Goal: Information Seeking & Learning: Check status

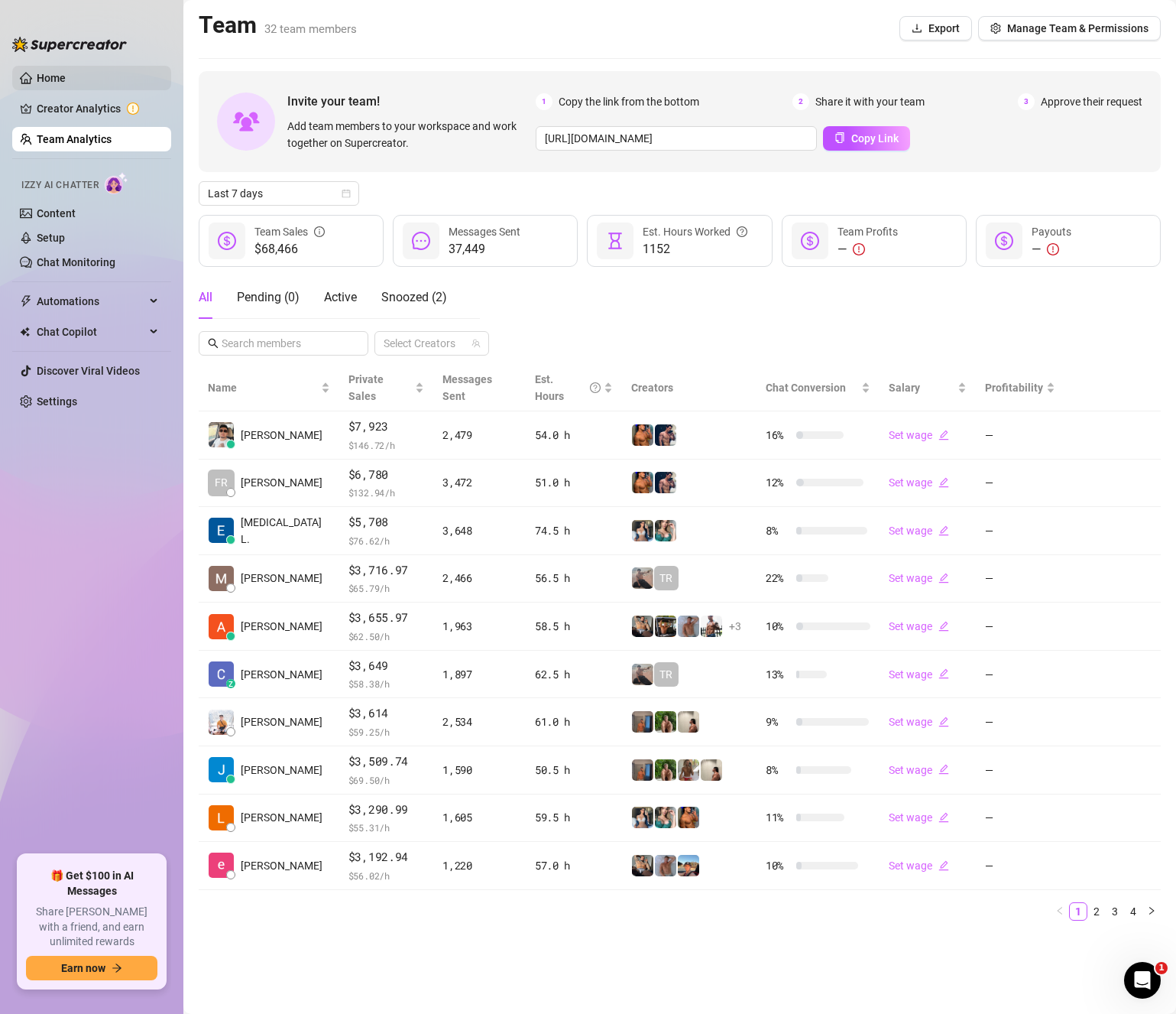
click at [66, 76] on link "Home" at bounding box center [51, 77] width 29 height 12
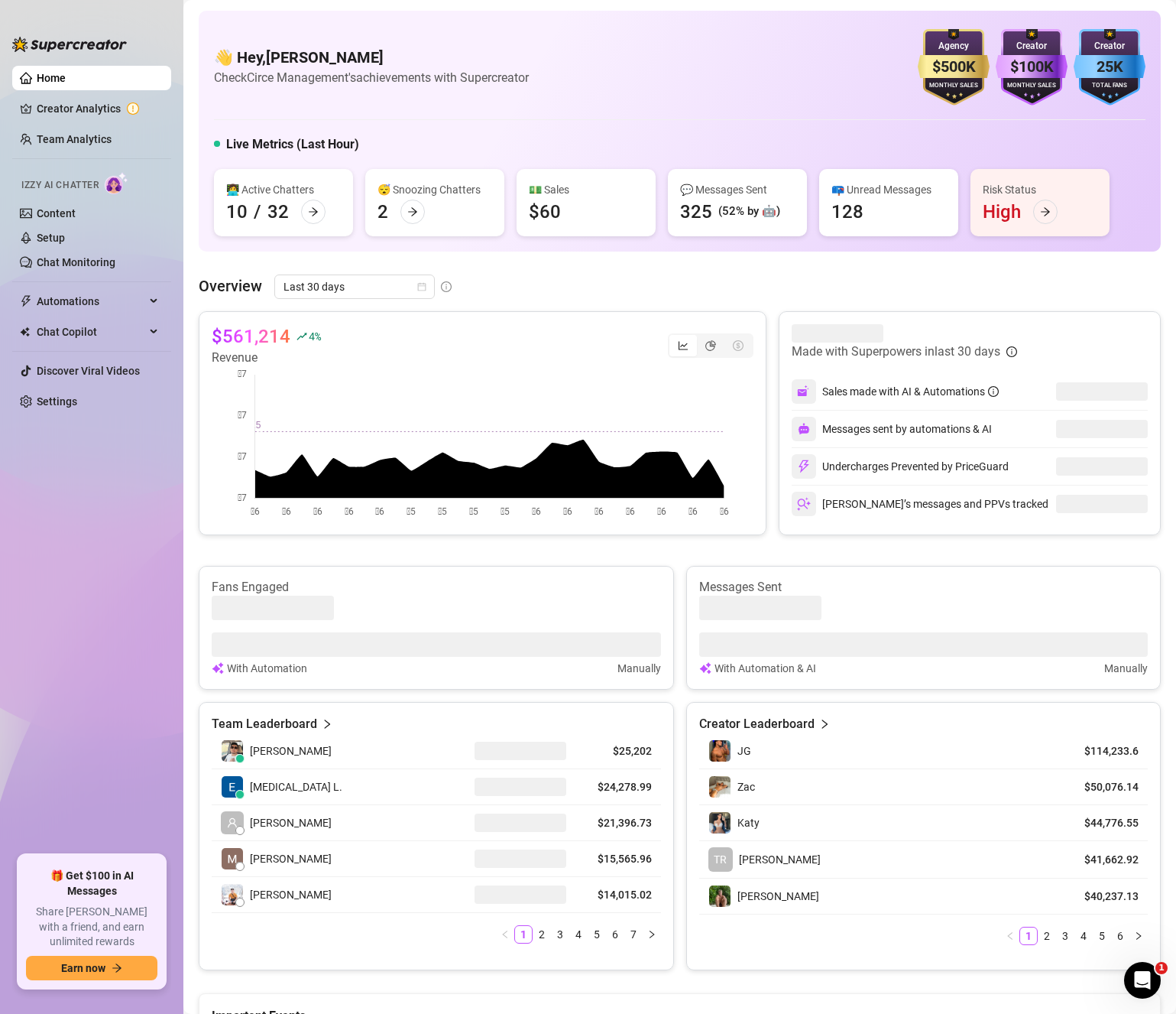
drag, startPoint x: 823, startPoint y: 108, endPoint x: 539, endPoint y: 95, distance: 284.3
click at [812, 110] on div "👋 Hey, Davis Armbrust Check Circe Management's achievements with Supercreator $…" at bounding box center [679, 132] width 962 height 241
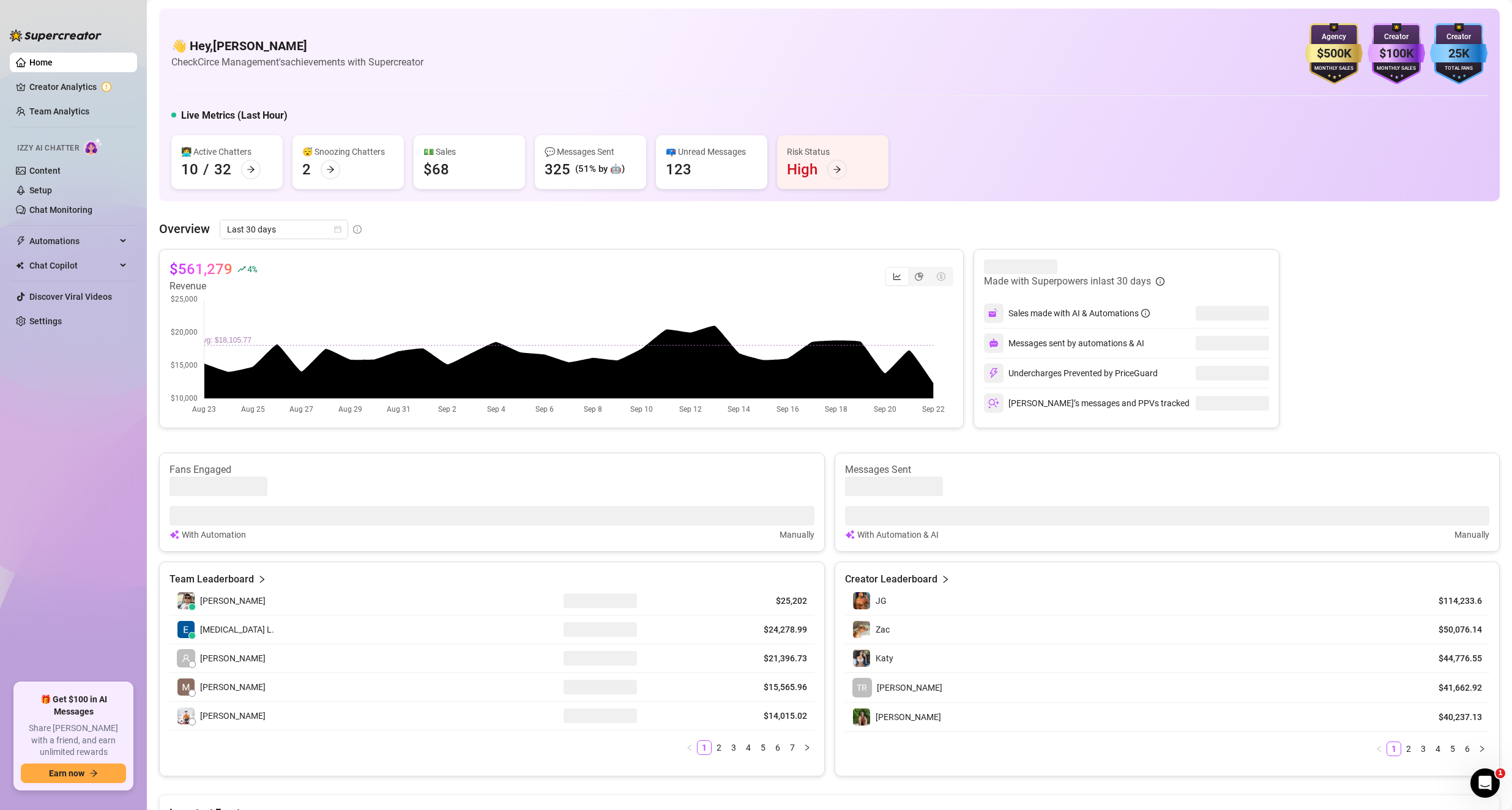
click at [941, 120] on div "Live Metrics (Last Hour)" at bounding box center [830, 118] width 1316 height 19
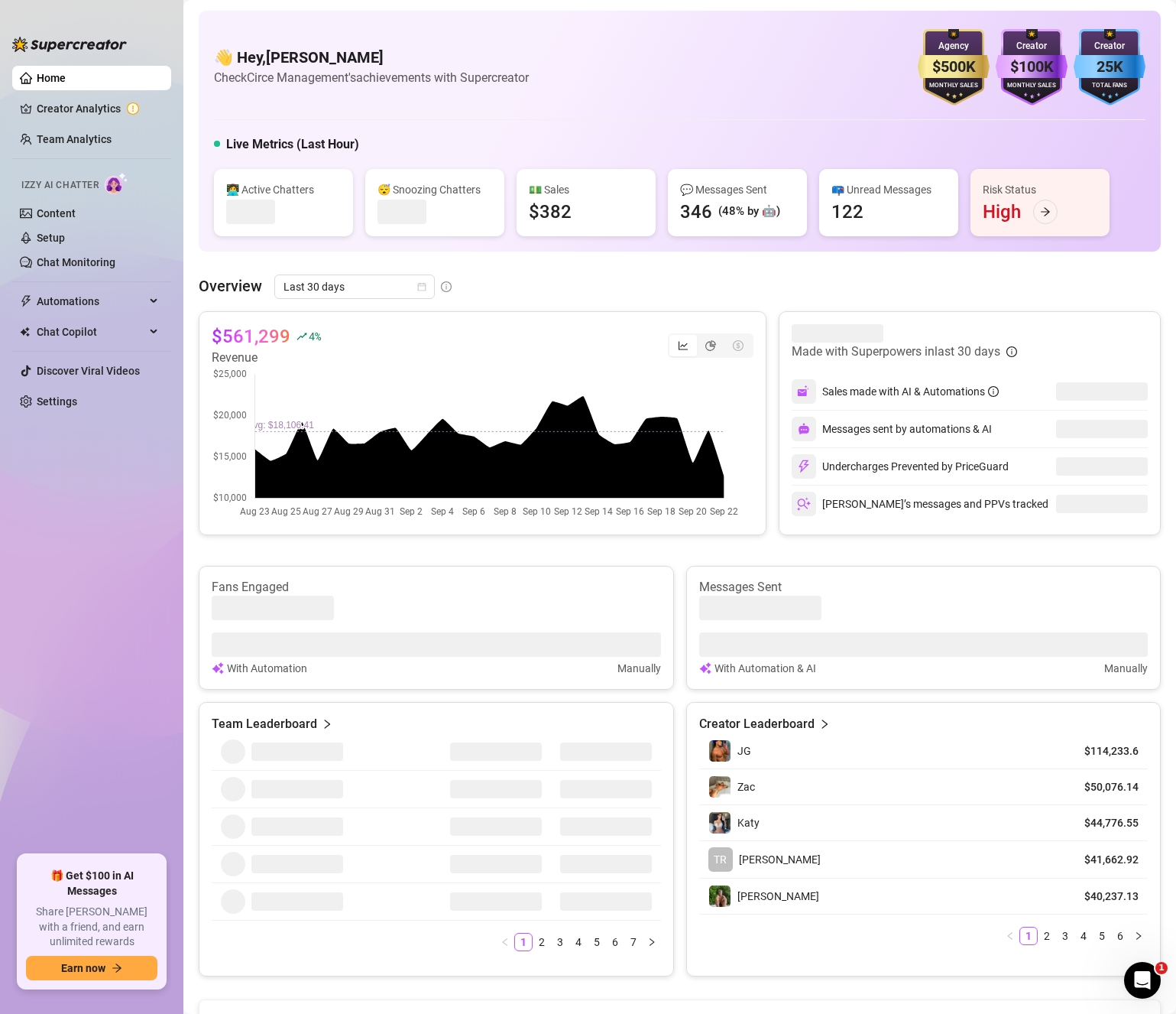
drag, startPoint x: 720, startPoint y: 9, endPoint x: 702, endPoint y: -56, distance: 67.4
click at [702, 0] on html "Home Creator Analytics Team Analytics Izzy AI Chatter Content Setup Chat Monito…" at bounding box center [588, 507] width 1176 height 1014
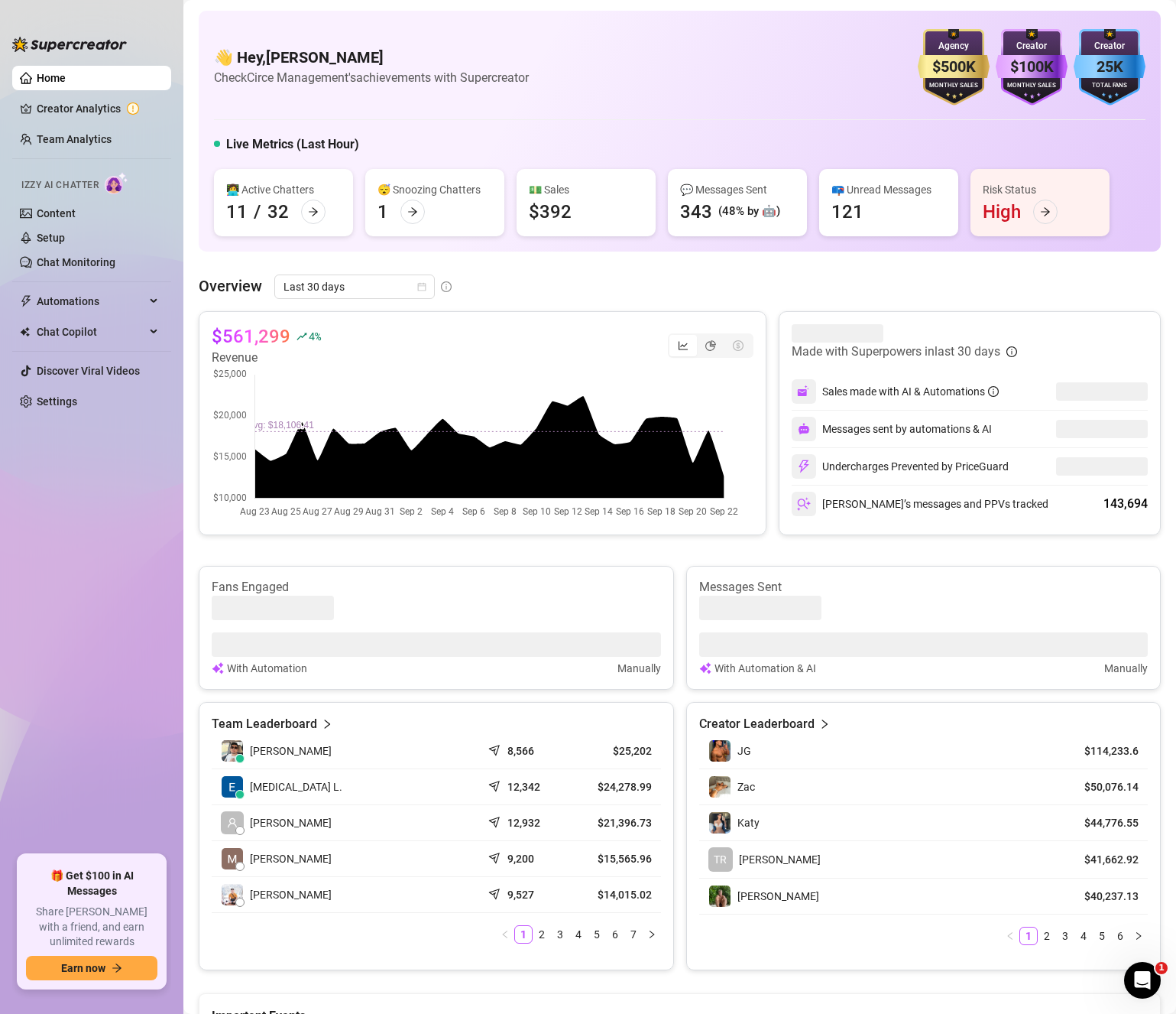
click at [627, 78] on div "👋 Hey, Davis Armbrust Check Circe Management's achievements with Supercreator $…" at bounding box center [680, 67] width 931 height 76
click at [312, 545] on div "$561,299 4 % Revenue Made with Superpowers in last 30 days Sales made with AI &…" at bounding box center [679, 640] width 962 height 659
drag, startPoint x: 568, startPoint y: 122, endPoint x: 554, endPoint y: 119, distance: 14.3
click at [567, 122] on div "👋 Hey, Davis Armbrust Check Circe Management's achievements with Supercreator $…" at bounding box center [679, 132] width 962 height 241
